Goal: Navigation & Orientation: Find specific page/section

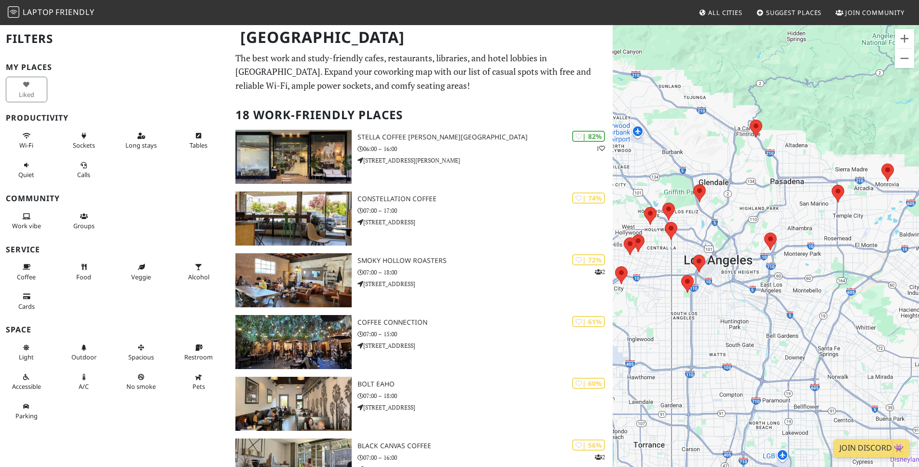
drag, startPoint x: 772, startPoint y: 281, endPoint x: 812, endPoint y: 283, distance: 40.1
click at [814, 283] on div "To navigate, press the arrow keys." at bounding box center [766, 257] width 306 height 467
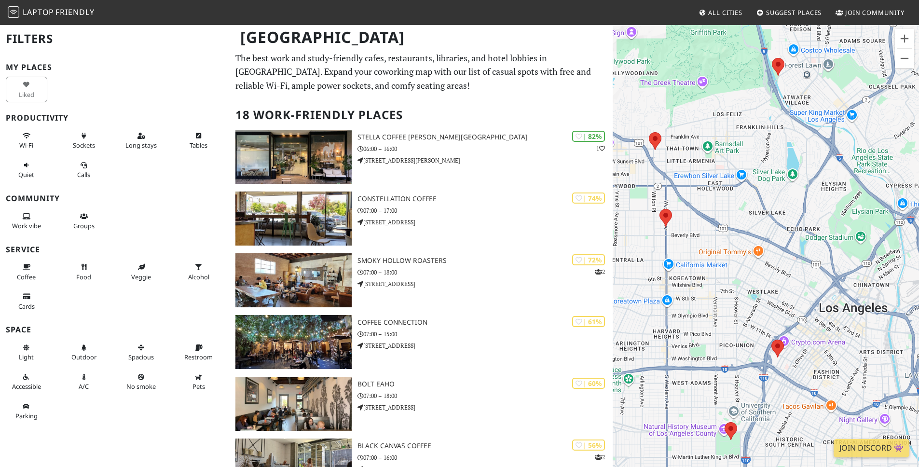
drag, startPoint x: 741, startPoint y: 219, endPoint x: 731, endPoint y: 196, distance: 25.1
click at [731, 196] on div "To navigate, press the arrow keys." at bounding box center [766, 257] width 306 height 467
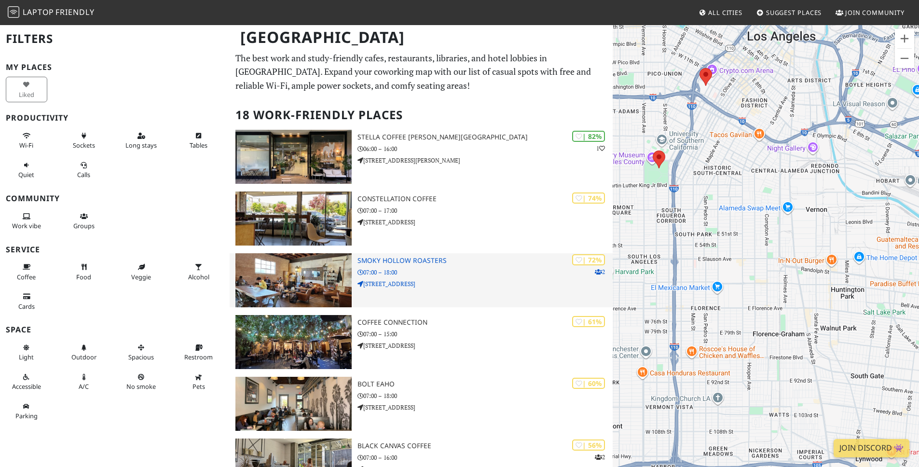
drag, startPoint x: 820, startPoint y: 264, endPoint x: 589, endPoint y: 287, distance: 232.3
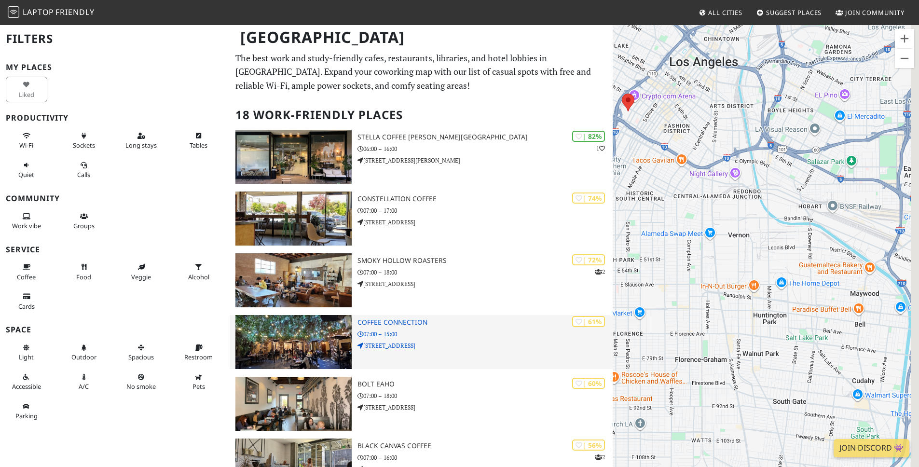
drag, startPoint x: 719, startPoint y: 315, endPoint x: 468, endPoint y: 325, distance: 251.2
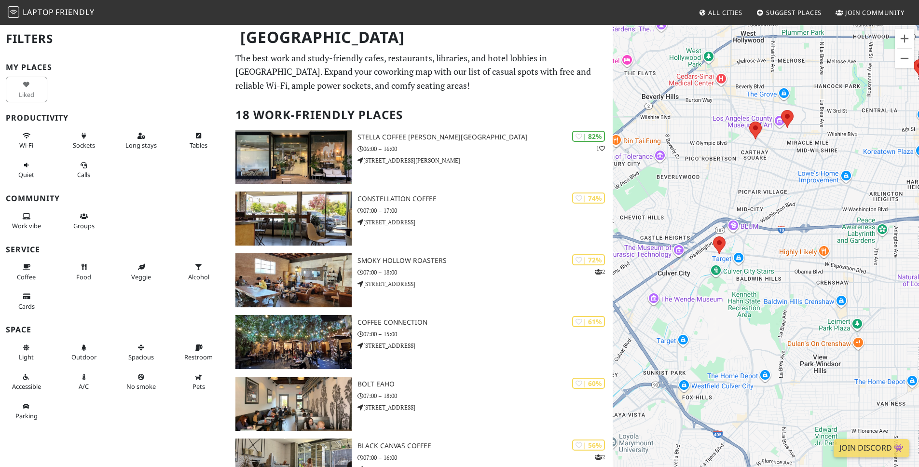
drag, startPoint x: 730, startPoint y: 347, endPoint x: 682, endPoint y: 367, distance: 51.7
click at [688, 366] on div "To navigate, press the arrow keys." at bounding box center [766, 257] width 306 height 467
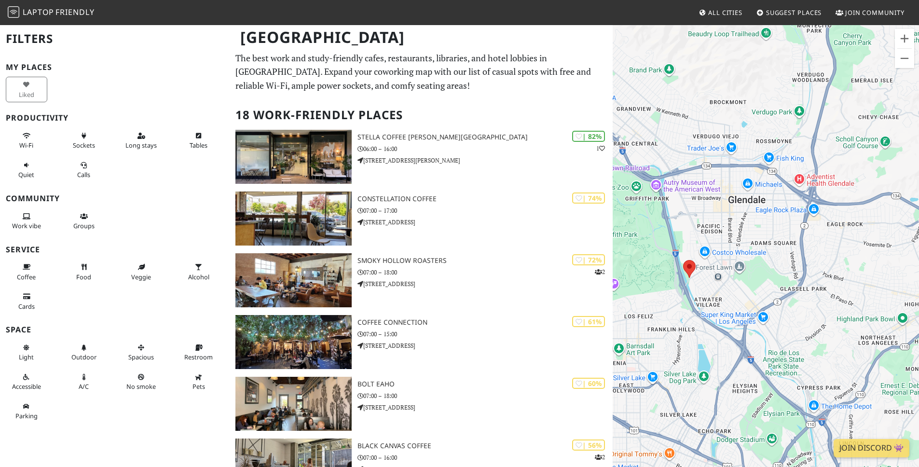
drag, startPoint x: 854, startPoint y: 319, endPoint x: 907, endPoint y: 319, distance: 52.6
click at [907, 319] on div "To navigate, press the arrow keys." at bounding box center [766, 257] width 306 height 467
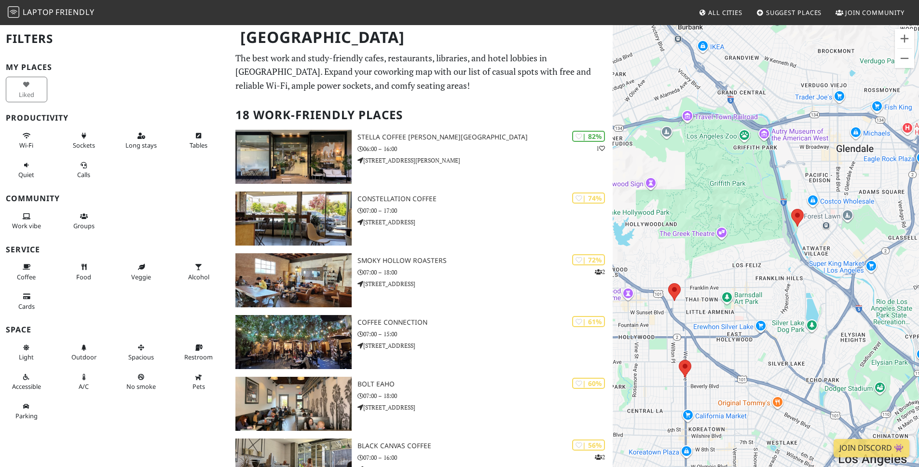
drag, startPoint x: 751, startPoint y: 289, endPoint x: 826, endPoint y: 242, distance: 88.5
click at [826, 242] on div "To navigate, press the arrow keys." at bounding box center [766, 257] width 306 height 467
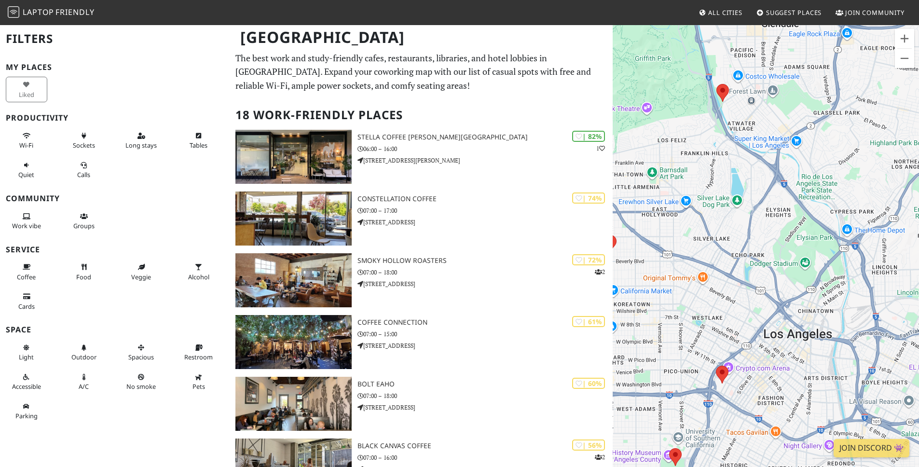
drag, startPoint x: 762, startPoint y: 308, endPoint x: 726, endPoint y: 258, distance: 61.9
click at [726, 258] on div "To navigate, press the arrow keys." at bounding box center [766, 257] width 306 height 467
click at [716, 366] on area at bounding box center [716, 366] width 0 height 0
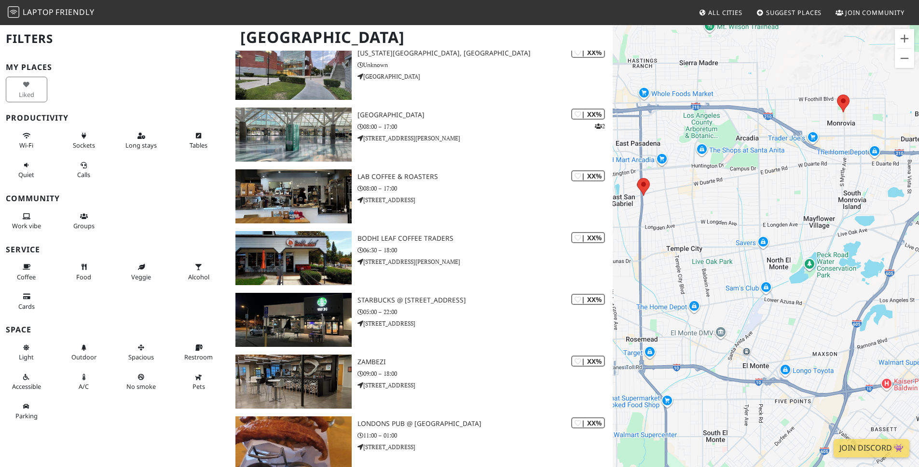
scroll to position [416, 0]
